Goal: Task Accomplishment & Management: Complete application form

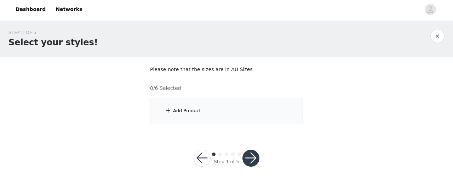
click at [192, 109] on div "Add Product" at bounding box center [187, 110] width 28 height 7
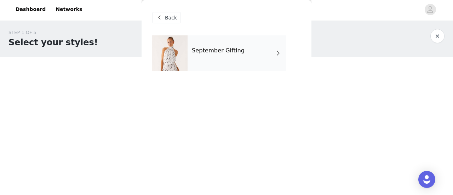
click at [223, 66] on div "September Gifting" at bounding box center [236, 52] width 98 height 35
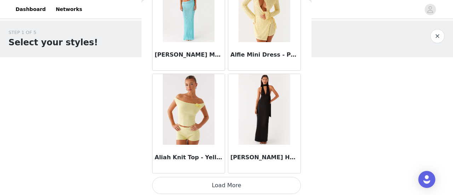
click at [239, 188] on button "Load More" at bounding box center [226, 185] width 149 height 17
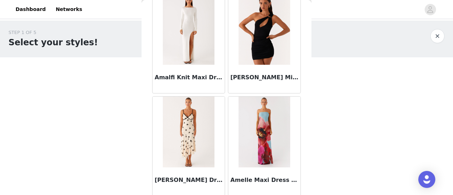
scroll to position [1908, 0]
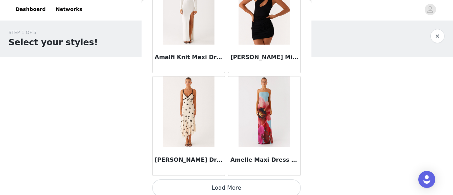
click at [223, 186] on button "Load More" at bounding box center [226, 187] width 149 height 17
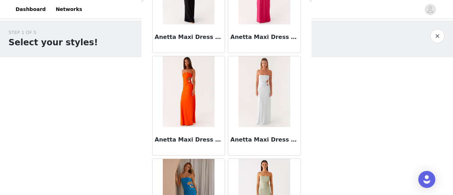
scroll to position [2932, 0]
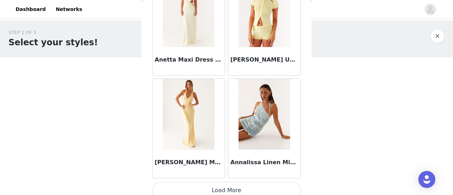
click at [233, 182] on button "Load More" at bounding box center [226, 190] width 149 height 17
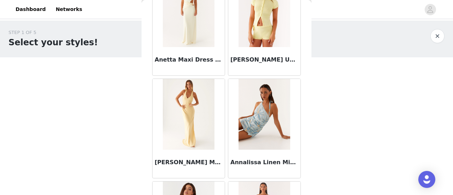
scroll to position [3956, 0]
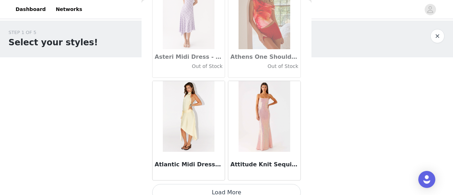
click at [256, 189] on button "Load More" at bounding box center [226, 192] width 149 height 17
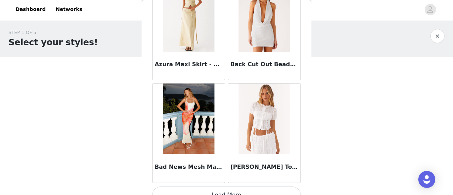
click at [251, 186] on button "Load More" at bounding box center [226, 194] width 149 height 17
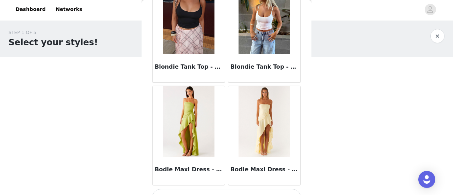
click at [267, 189] on button "Load More" at bounding box center [226, 197] width 149 height 17
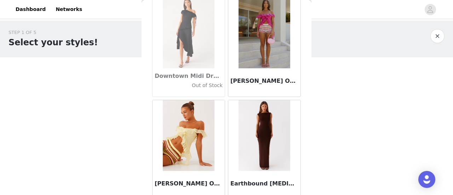
click at [330, 115] on div "STEP 1 OF 5 Select your styles! Please note that the sizes are in AU Sizes 0/6 …" at bounding box center [226, 77] width 453 height 112
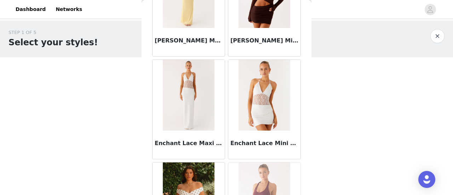
scroll to position [14191, 0]
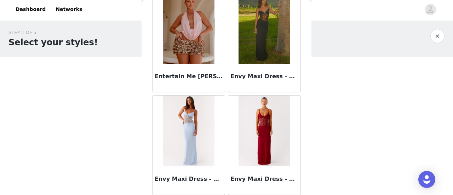
scroll to position [15214, 0]
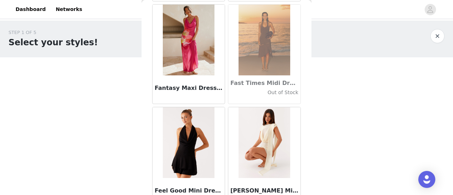
click at [311, 171] on div "STEP 1 OF 5 Select your styles! Please note that the sizes are in AU Sizes 0/6 …" at bounding box center [226, 102] width 453 height 163
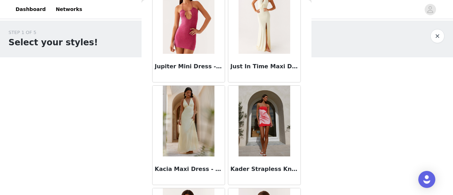
scroll to position [21355, 0]
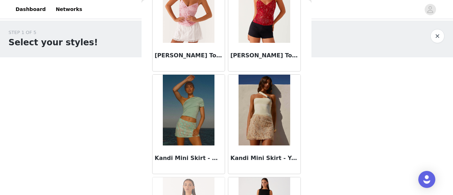
scroll to position [22379, 0]
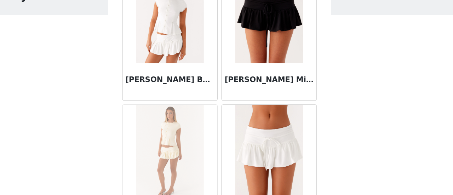
scroll to position [0, 0]
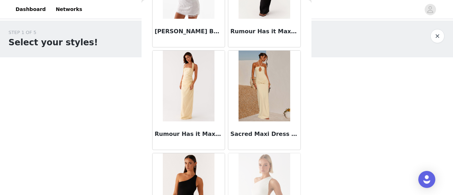
scroll to position [35685, 0]
click at [188, 153] on img at bounding box center [188, 188] width 51 height 71
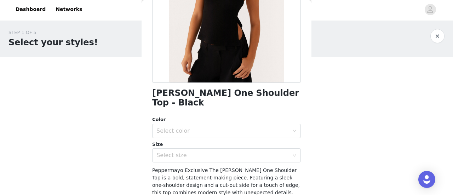
scroll to position [169, 0]
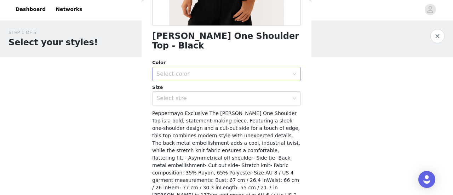
click at [199, 70] on div "Select color" at bounding box center [222, 73] width 132 height 7
click at [193, 81] on li "Black" at bounding box center [223, 79] width 143 height 11
click at [198, 94] on div "Select size" at bounding box center [223, 98] width 135 height 13
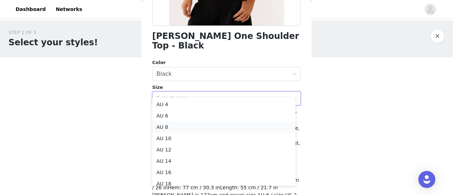
click at [192, 126] on li "AU 8" at bounding box center [223, 126] width 143 height 11
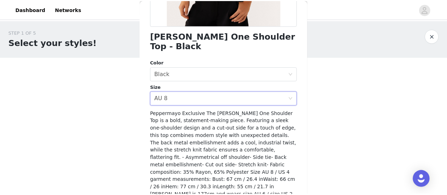
scroll to position [185, 0]
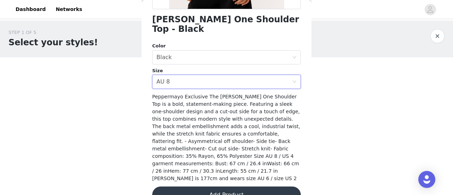
click at [241, 186] on button "Add Product" at bounding box center [226, 194] width 149 height 17
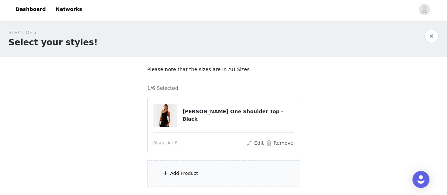
click at [200, 181] on div "Add Product" at bounding box center [224, 173] width 153 height 27
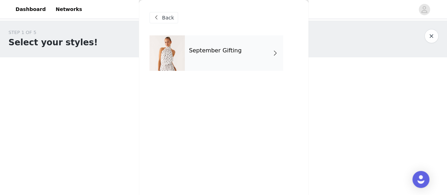
click at [226, 56] on div "September Gifting" at bounding box center [234, 52] width 98 height 35
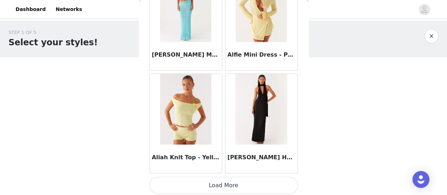
scroll to position [51, 0]
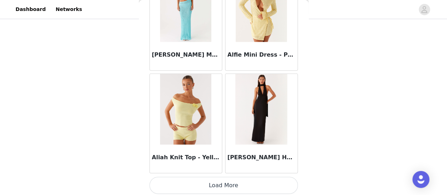
click at [229, 186] on button "Load More" at bounding box center [224, 185] width 149 height 17
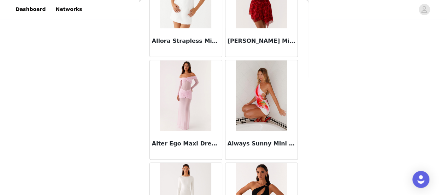
scroll to position [1792, 0]
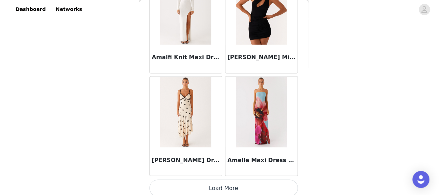
click at [250, 187] on button "Load More" at bounding box center [224, 187] width 149 height 17
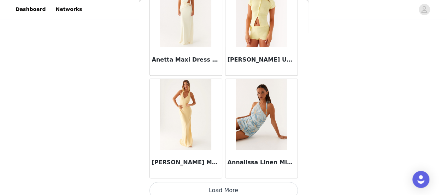
click at [254, 182] on button "Load More" at bounding box center [224, 190] width 149 height 17
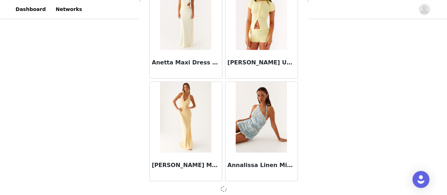
scroll to position [2932, 0]
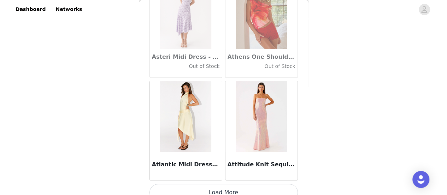
click at [262, 184] on button "Load More" at bounding box center [224, 192] width 149 height 17
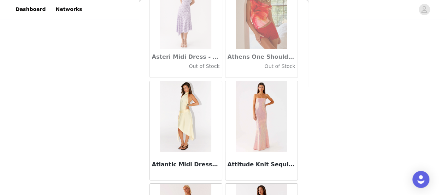
scroll to position [4979, 0]
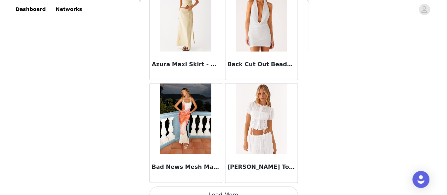
click at [265, 186] on button "Load More" at bounding box center [224, 194] width 149 height 17
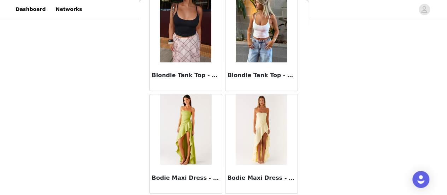
scroll to position [6002, 0]
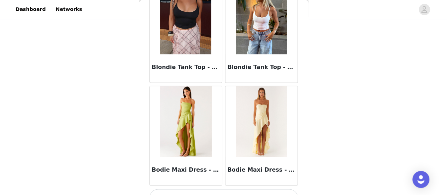
click at [276, 189] on button "Load More" at bounding box center [224, 197] width 149 height 17
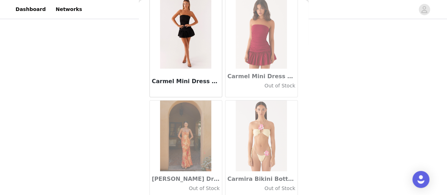
scroll to position [9073, 0]
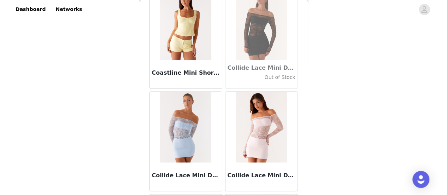
scroll to position [10097, 0]
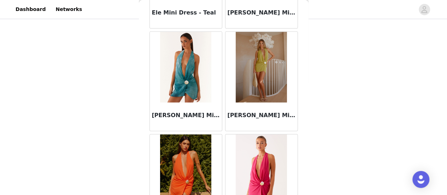
scroll to position [13167, 0]
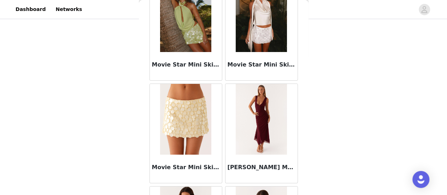
click at [260, 84] on img at bounding box center [261, 119] width 51 height 71
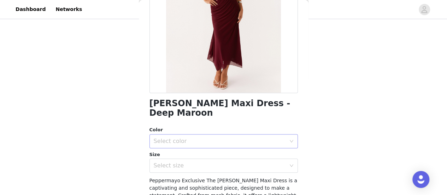
click at [197, 138] on div "Select color" at bounding box center [220, 141] width 132 height 7
click at [189, 147] on li "Deep Maroon" at bounding box center [220, 146] width 143 height 11
click at [192, 162] on div "Select size" at bounding box center [220, 165] width 132 height 7
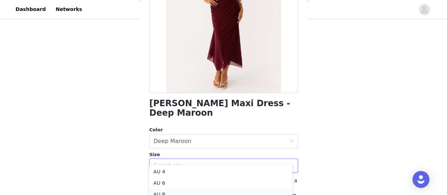
click at [180, 191] on li "AU 8" at bounding box center [220, 194] width 143 height 11
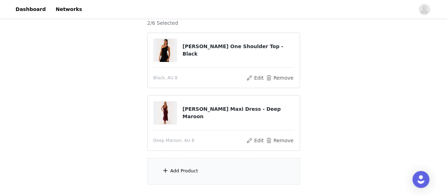
click at [211, 166] on div "Add Product" at bounding box center [224, 171] width 153 height 27
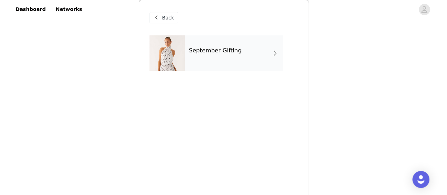
click at [243, 41] on div "September Gifting" at bounding box center [234, 52] width 98 height 35
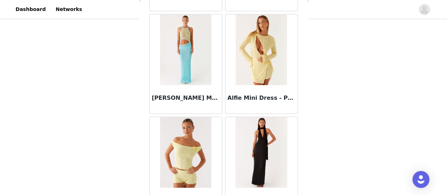
scroll to position [885, 0]
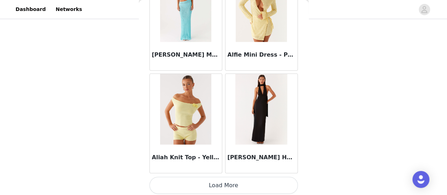
click at [255, 179] on button "Load More" at bounding box center [224, 185] width 149 height 17
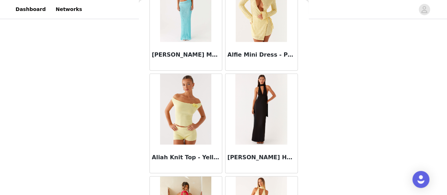
scroll to position [1908, 0]
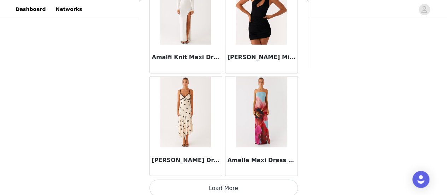
click at [236, 181] on button "Load More" at bounding box center [224, 187] width 149 height 17
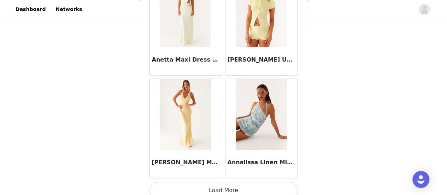
click at [273, 184] on button "Load More" at bounding box center [224, 190] width 149 height 17
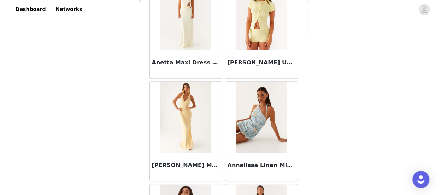
scroll to position [2932, 0]
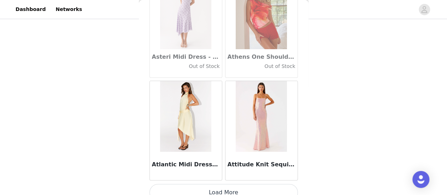
click at [267, 184] on button "Load More" at bounding box center [224, 192] width 149 height 17
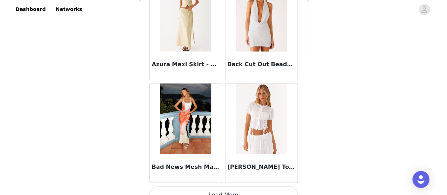
click at [270, 186] on button "Load More" at bounding box center [224, 194] width 149 height 17
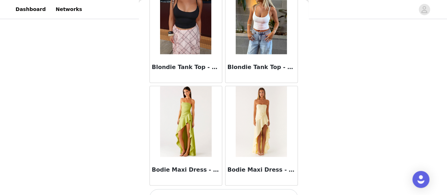
click at [277, 189] on button "Load More" at bounding box center [224, 197] width 149 height 17
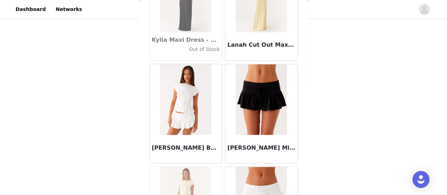
scroll to position [23360, 0]
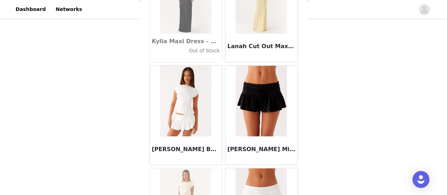
click at [264, 136] on div "[PERSON_NAME] Mini Skort - Black" at bounding box center [262, 150] width 72 height 28
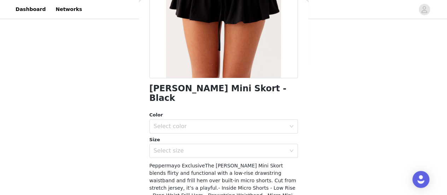
scroll to position [118, 0]
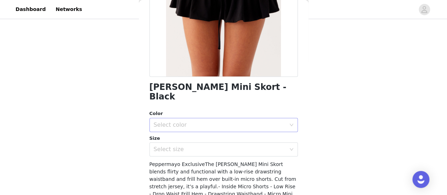
click at [220, 121] on div "Select color" at bounding box center [220, 124] width 132 height 7
click at [206, 131] on li "Black" at bounding box center [220, 130] width 143 height 11
click at [217, 146] on div "Select size" at bounding box center [220, 149] width 132 height 7
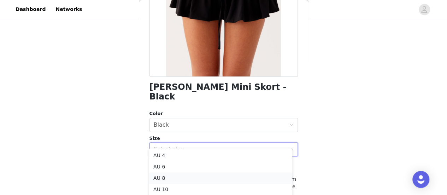
click at [198, 175] on li "AU 8" at bounding box center [220, 177] width 143 height 11
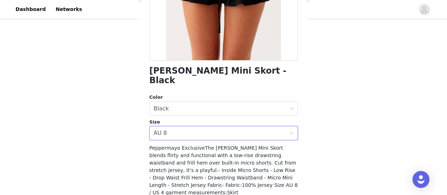
scroll to position [163, 0]
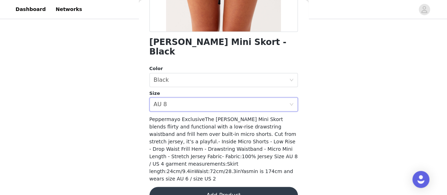
click at [221, 187] on button "Add Product" at bounding box center [224, 195] width 149 height 17
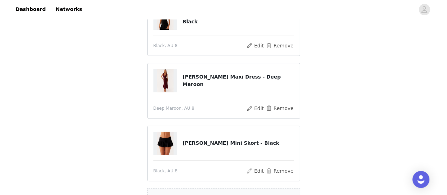
scroll to position [162, 0]
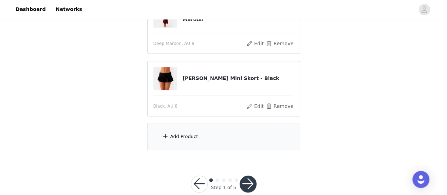
click at [195, 129] on div "Add Product" at bounding box center [224, 136] width 153 height 27
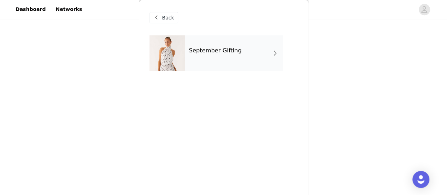
click at [221, 56] on div "September Gifting" at bounding box center [234, 52] width 98 height 35
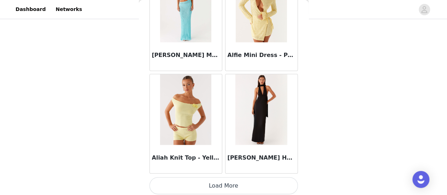
click at [236, 184] on button "Load More" at bounding box center [224, 185] width 149 height 17
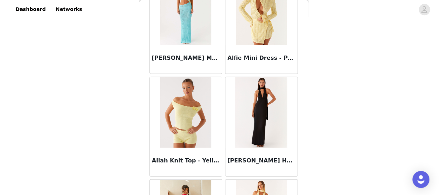
scroll to position [885, 0]
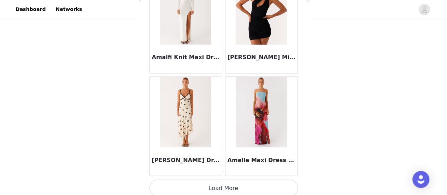
click at [259, 180] on button "Load More" at bounding box center [224, 187] width 149 height 17
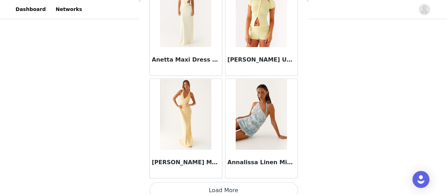
click at [258, 182] on button "Load More" at bounding box center [224, 190] width 149 height 17
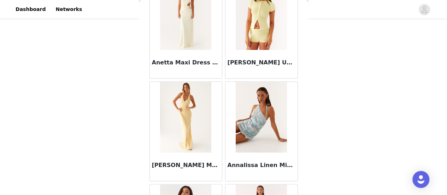
scroll to position [2932, 0]
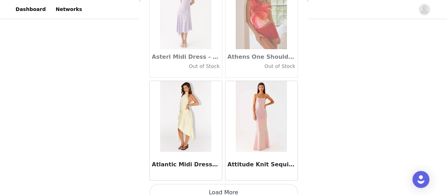
click at [259, 184] on button "Load More" at bounding box center [224, 192] width 149 height 17
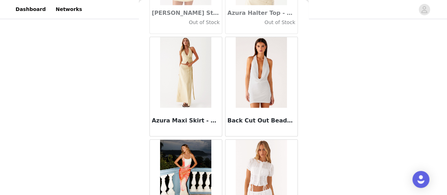
scroll to position [4979, 0]
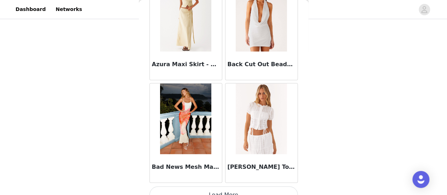
click at [244, 190] on button "Load More" at bounding box center [224, 194] width 149 height 17
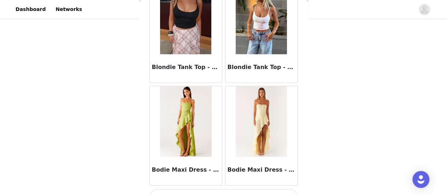
click at [256, 189] on button "Load More" at bounding box center [224, 197] width 149 height 17
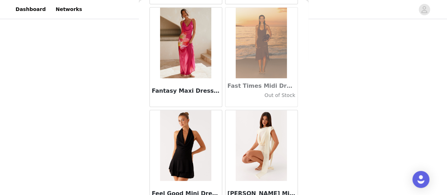
scroll to position [15214, 0]
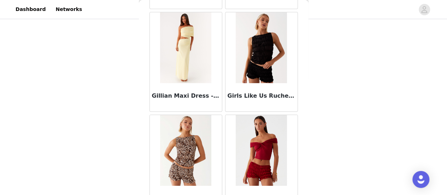
scroll to position [17261, 0]
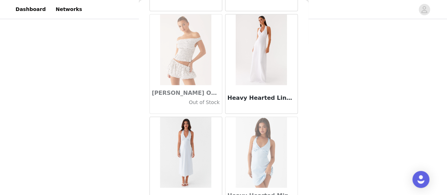
scroll to position [18285, 0]
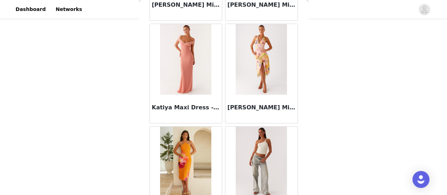
scroll to position [22379, 0]
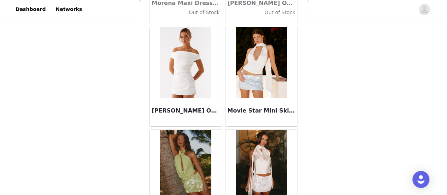
click at [248, 130] on img at bounding box center [261, 165] width 51 height 71
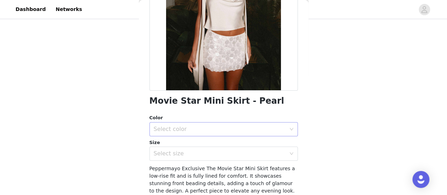
click at [190, 127] on div "Select color" at bounding box center [220, 129] width 132 height 7
click at [181, 144] on li "Pearl" at bounding box center [220, 144] width 143 height 11
click at [182, 149] on div "Select size" at bounding box center [221, 153] width 135 height 13
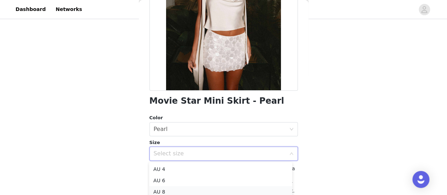
click at [183, 188] on li "AU 8" at bounding box center [220, 191] width 143 height 11
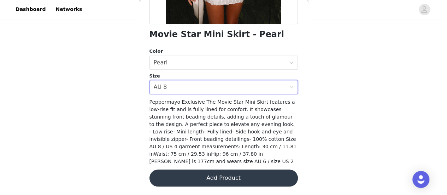
click at [226, 177] on button "Add Product" at bounding box center [224, 177] width 149 height 17
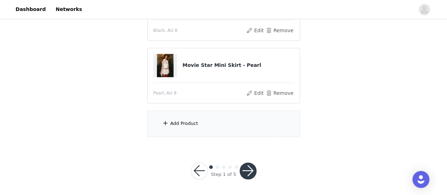
click at [193, 126] on div "Add Product" at bounding box center [185, 123] width 28 height 7
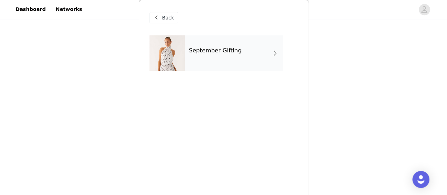
click at [211, 52] on h4 "September Gifting" at bounding box center [215, 50] width 53 height 6
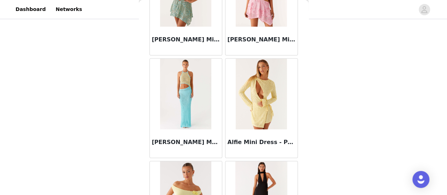
scroll to position [885, 0]
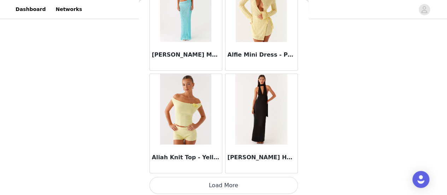
click at [230, 188] on button "Load More" at bounding box center [224, 185] width 149 height 17
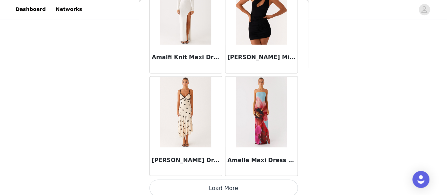
click at [252, 191] on button "Load More" at bounding box center [224, 187] width 149 height 17
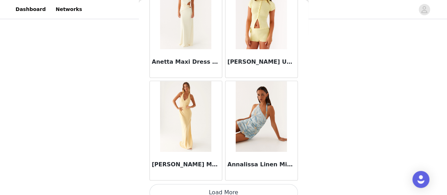
scroll to position [2932, 0]
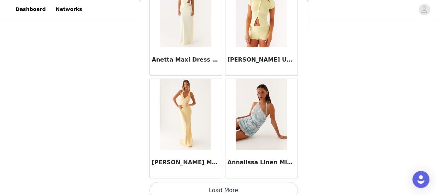
click at [246, 182] on button "Load More" at bounding box center [224, 190] width 149 height 17
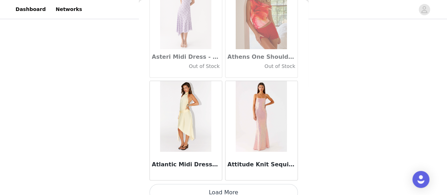
click at [256, 184] on button "Load More" at bounding box center [224, 192] width 149 height 17
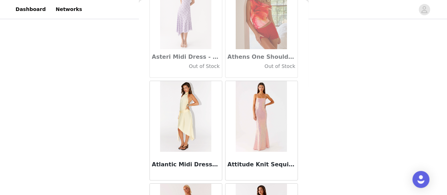
scroll to position [4979, 0]
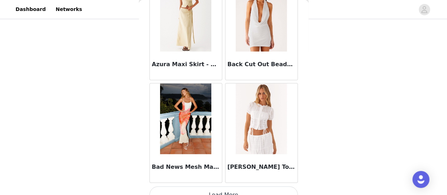
click at [243, 186] on button "Load More" at bounding box center [224, 194] width 149 height 17
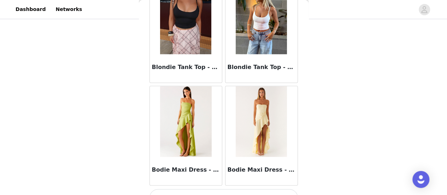
click at [251, 189] on button "Load More" at bounding box center [224, 197] width 149 height 17
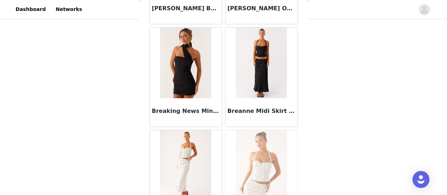
scroll to position [6364, 0]
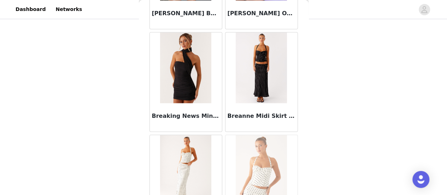
click at [250, 68] on img at bounding box center [261, 68] width 51 height 71
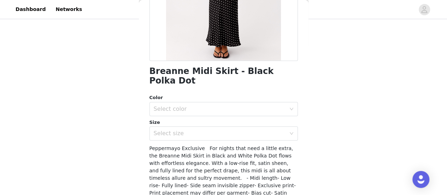
scroll to position [143, 0]
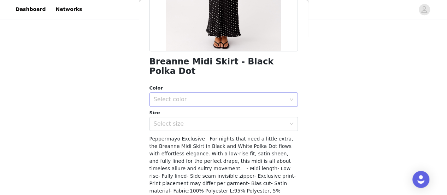
click at [207, 96] on div "Select color" at bounding box center [220, 99] width 132 height 7
click at [194, 106] on li "Black Polka Dot" at bounding box center [220, 104] width 143 height 11
click at [190, 120] on div "Select size" at bounding box center [220, 123] width 132 height 7
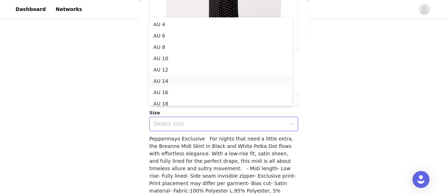
scroll to position [4, 0]
drag, startPoint x: 190, startPoint y: 112, endPoint x: 178, endPoint y: 42, distance: 71.0
click at [178, 42] on li "AU 8" at bounding box center [220, 43] width 143 height 11
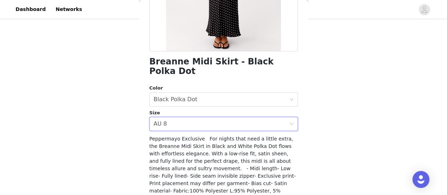
scroll to position [185, 0]
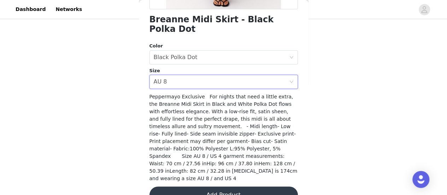
click at [220, 186] on button "Add Product" at bounding box center [224, 194] width 149 height 17
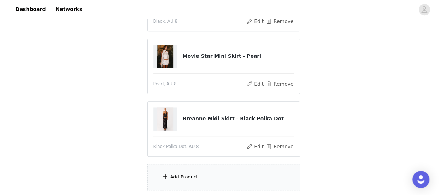
scroll to position [247, 0]
click at [201, 176] on div "Add Product" at bounding box center [224, 177] width 153 height 27
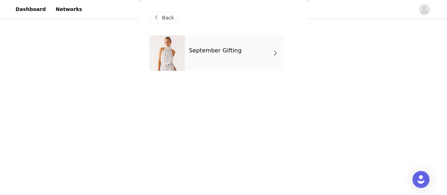
click at [220, 57] on div "September Gifting" at bounding box center [234, 52] width 98 height 35
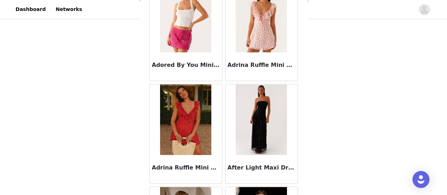
scroll to position [159, 0]
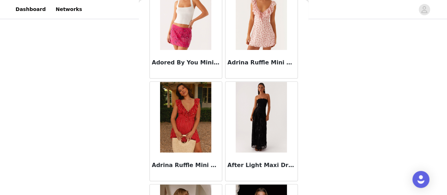
click at [192, 115] on img at bounding box center [185, 117] width 51 height 71
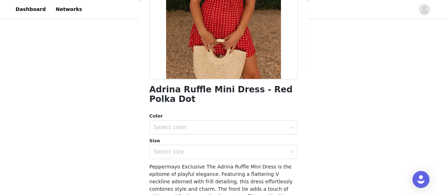
scroll to position [119, 0]
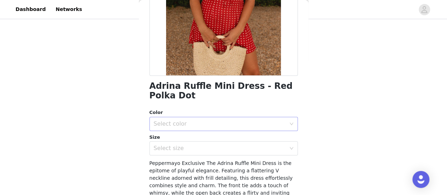
click at [210, 123] on div "Select color" at bounding box center [220, 123] width 132 height 7
click at [197, 138] on li "Red Polka Dot" at bounding box center [220, 139] width 143 height 11
click at [193, 149] on div "Select size" at bounding box center [220, 148] width 132 height 7
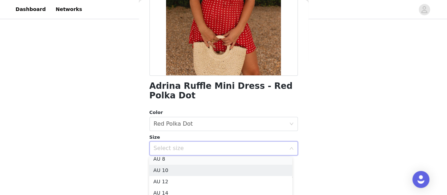
scroll to position [24, 0]
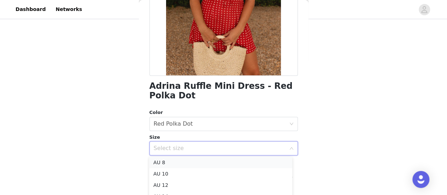
click at [177, 163] on li "AU 8" at bounding box center [220, 162] width 143 height 11
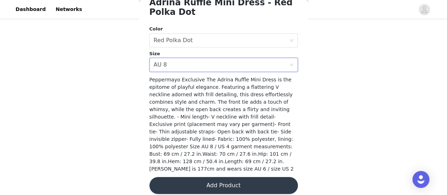
scroll to position [202, 0]
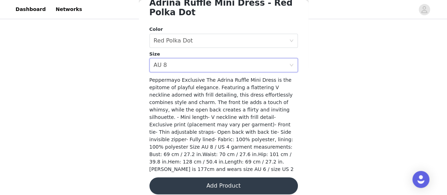
click at [235, 177] on button "Add Product" at bounding box center [224, 185] width 149 height 17
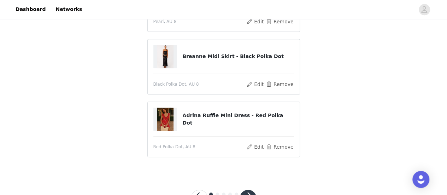
scroll to position [317, 0]
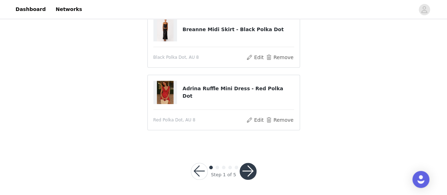
click at [248, 166] on button "button" at bounding box center [248, 171] width 17 height 17
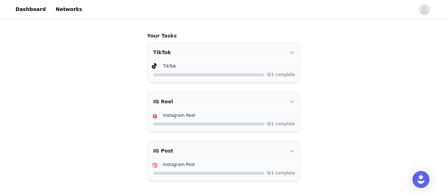
scroll to position [452, 0]
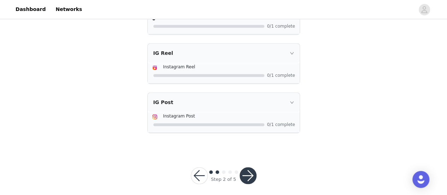
click at [283, 63] on div "IG Reel" at bounding box center [224, 53] width 152 height 19
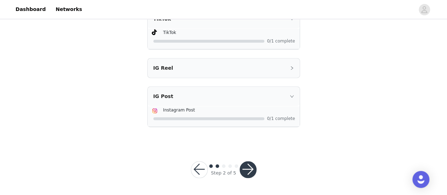
click at [283, 68] on div "IG Reel" at bounding box center [224, 67] width 152 height 19
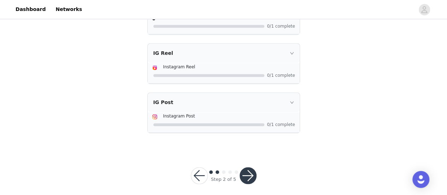
scroll to position [511, 0]
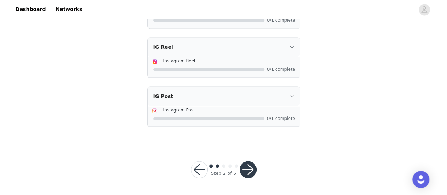
click at [246, 172] on button "button" at bounding box center [248, 169] width 17 height 17
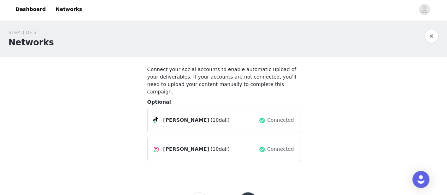
scroll to position [23, 0]
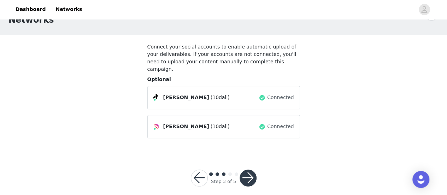
click at [252, 169] on button "button" at bounding box center [248, 177] width 17 height 17
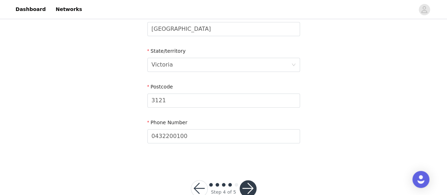
scroll to position [317, 0]
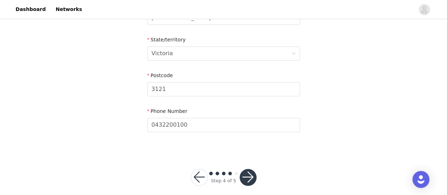
click at [252, 169] on button "button" at bounding box center [248, 177] width 17 height 17
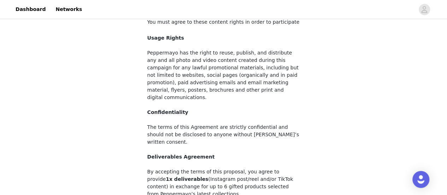
scroll to position [132, 0]
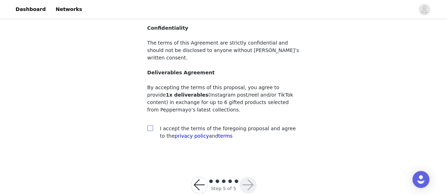
click at [149, 125] on input "checkbox" at bounding box center [150, 127] width 5 height 5
checkbox input "true"
click at [248, 177] on button "button" at bounding box center [248, 185] width 17 height 17
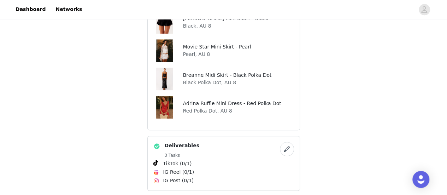
scroll to position [326, 0]
